Goal: Task Accomplishment & Management: Use online tool/utility

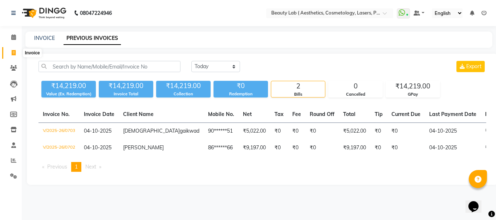
click at [13, 54] on icon at bounding box center [14, 52] width 4 height 5
select select "service"
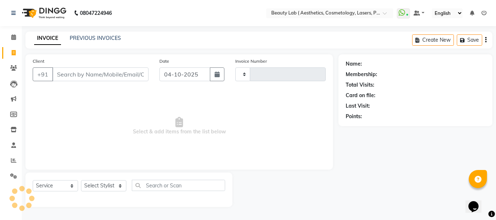
type input "0704"
select select "7169"
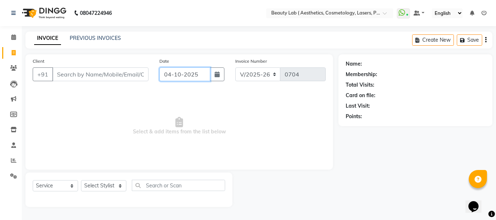
click at [199, 78] on input "04-10-2025" at bounding box center [184, 75] width 51 height 14
select select "10"
select select "2025"
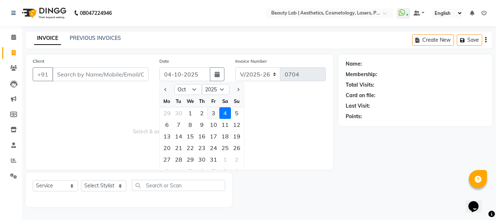
click at [213, 114] on div "3" at bounding box center [214, 113] width 12 height 12
type input "03-10-2025"
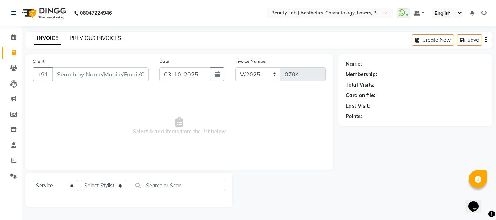
click at [104, 40] on link "PREVIOUS INVOICES" at bounding box center [95, 38] width 51 height 7
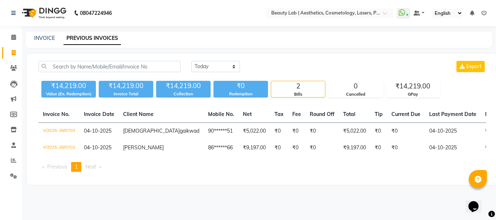
click at [15, 52] on icon at bounding box center [14, 52] width 4 height 5
select select "7169"
select select "service"
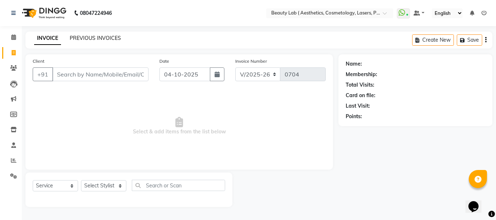
click at [92, 35] on link "PREVIOUS INVOICES" at bounding box center [95, 38] width 51 height 7
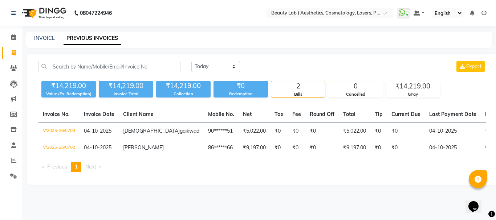
click at [449, 178] on div "Invoice No. Invoice Date Client Name Mobile No. Net Tax Fee Round Off Total Tip…" at bounding box center [262, 142] width 457 height 72
drag, startPoint x: 459, startPoint y: 202, endPoint x: 477, endPoint y: 235, distance: 36.9
click at [477, 220] on html "08047224946 Select Location × Beauty Lab ( Aesthetics, Cosmetology, Lasers, Pmu…" at bounding box center [248, 110] width 496 height 220
